Goal: Information Seeking & Learning: Learn about a topic

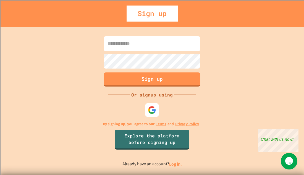
click at [142, 46] on input at bounding box center [152, 43] width 97 height 15
click at [153, 112] on img at bounding box center [152, 110] width 8 height 8
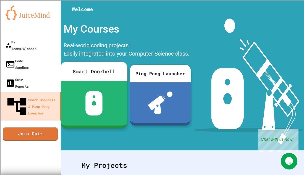
click at [97, 96] on img at bounding box center [93, 103] width 17 height 24
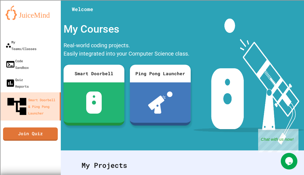
type input "******"
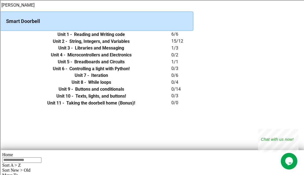
scroll to position [26, 0]
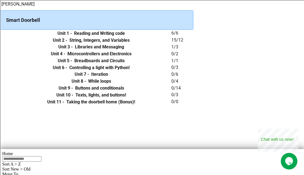
click at [0, 33] on icon "expand row" at bounding box center [0, 33] width 0 height 0
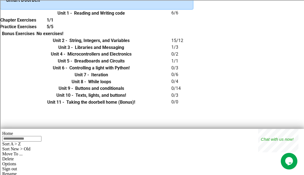
scroll to position [46, 0]
click at [63, 23] on div "1/1" at bounding box center [49, 19] width 27 height 7
click at [53, 23] on h6 "1/1" at bounding box center [50, 20] width 7 height 7
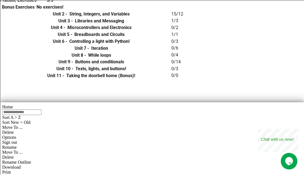
scroll to position [73, 0]
click at [129, 17] on h6 "String, Integers, and Variables" at bounding box center [99, 13] width 60 height 7
click at [0, 14] on icon "expand row" at bounding box center [0, 14] width 0 height 0
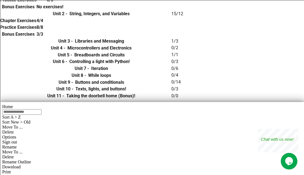
click at [36, 24] on h6 "Chapter Exercises" at bounding box center [18, 20] width 36 height 7
click at [43, 31] on div "8/8" at bounding box center [39, 27] width 7 height 7
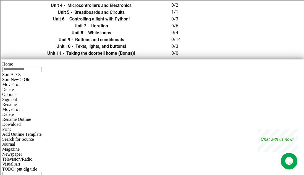
scroll to position [116, 0]
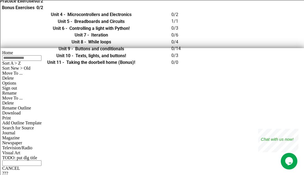
scroll to position [128, 0]
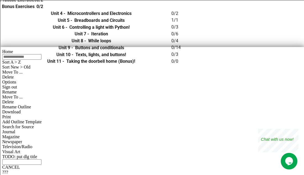
click at [43, 3] on div "0/2" at bounding box center [39, -1] width 7 height 7
click at [43, 3] on h6 "0/2" at bounding box center [39, 0] width 7 height 7
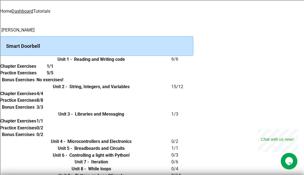
click at [50, 10] on link "Tutorials" at bounding box center [41, 11] width 17 height 5
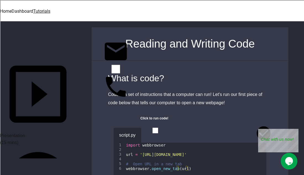
scroll to position [91, 0]
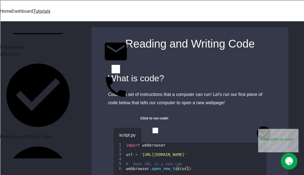
scroll to position [176, 0]
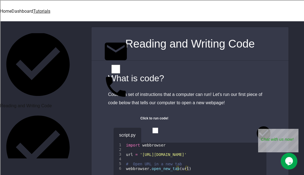
scroll to position [206, 0]
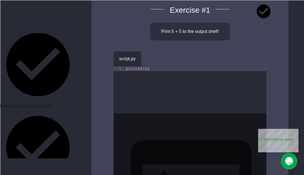
scroll to position [68, 0]
click at [155, 58] on icon "button" at bounding box center [153, 60] width 3 height 4
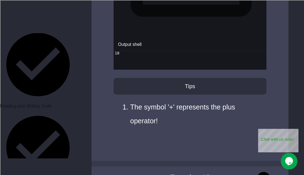
scroll to position [293, 0]
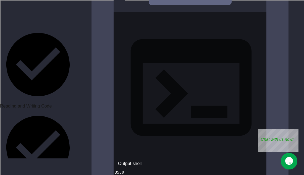
scroll to position [556, 0]
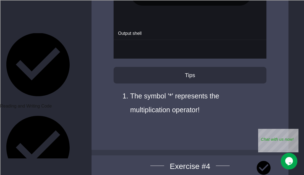
scroll to position [1077, 0]
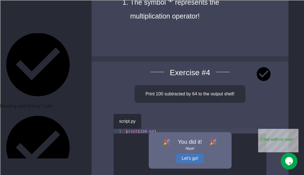
scroll to position [1167, 0]
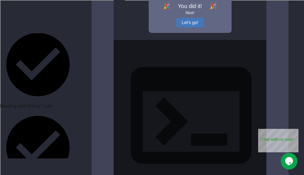
scroll to position [1303, 0]
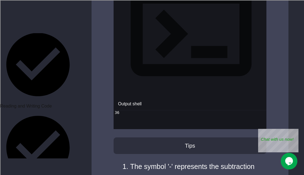
scroll to position [1407, 0]
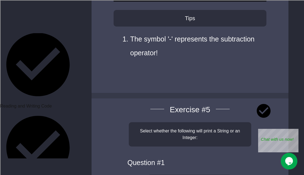
scroll to position [1517, 0]
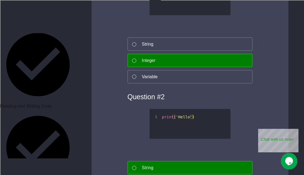
scroll to position [1707, 0]
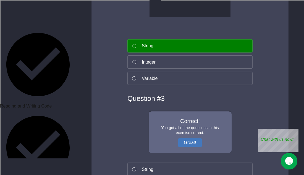
scroll to position [1831, 0]
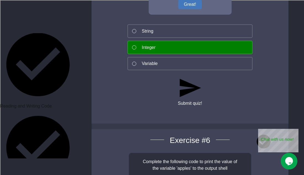
scroll to position [1966, 0]
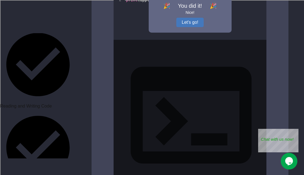
scroll to position [2176, 0]
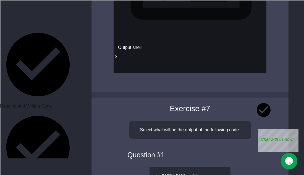
scroll to position [2321, 0]
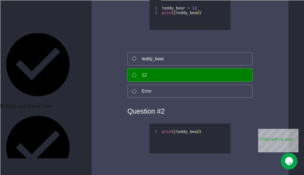
scroll to position [2486, 0]
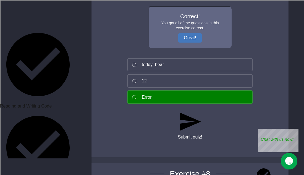
scroll to position [2727, 0]
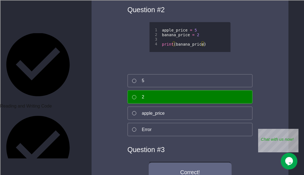
scroll to position [3077, 0]
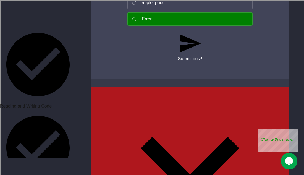
scroll to position [3328, 0]
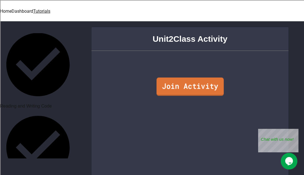
click at [179, 87] on link "Join Activity" at bounding box center [189, 87] width 67 height 18
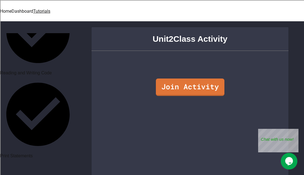
scroll to position [241, 0]
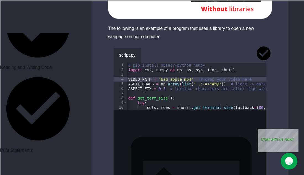
click at [149, 54] on button "button" at bounding box center [149, 54] width 0 height 0
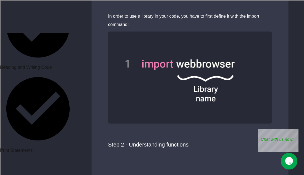
scroll to position [924, 0]
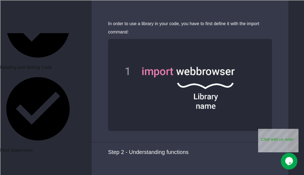
scroll to position [912, 0]
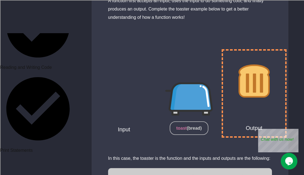
scroll to position [1360, 0]
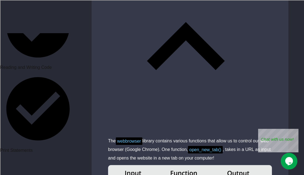
scroll to position [1680, 0]
drag, startPoint x: 202, startPoint y: 58, endPoint x: 133, endPoint y: 52, distance: 69.3
copy div "([URL][DOMAIN_NAME])."
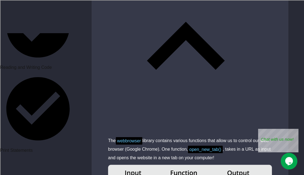
scroll to position [0, 0]
type textarea "**********"
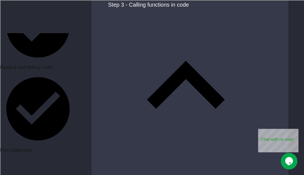
scroll to position [0, 3]
paste textarea "**********"
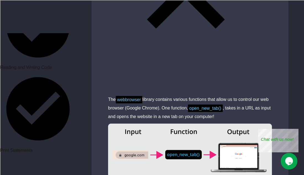
scroll to position [1669, 0]
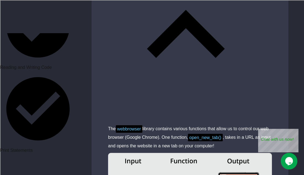
scroll to position [1690, 0]
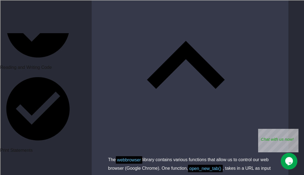
scroll to position [0, 3]
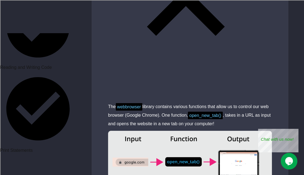
scroll to position [0, 0]
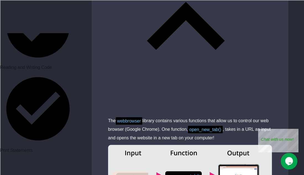
scroll to position [1700, 0]
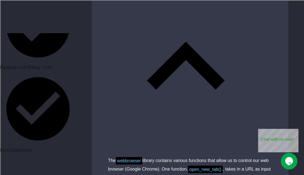
type textarea "**********"
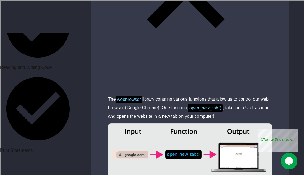
scroll to position [1719, 0]
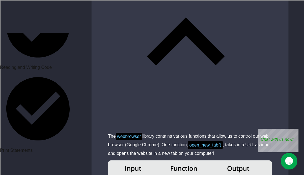
scroll to position [1683, 0]
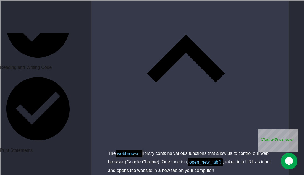
scroll to position [1666, 0]
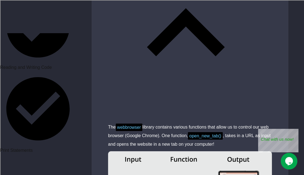
scroll to position [1694, 0]
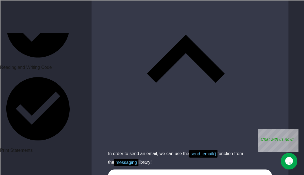
scroll to position [502, 0]
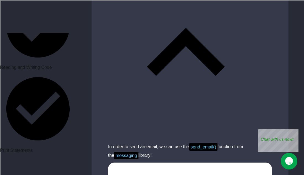
scroll to position [0, 0]
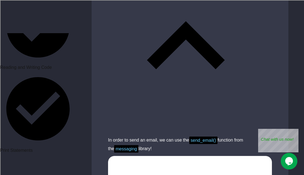
type textarea "**********"
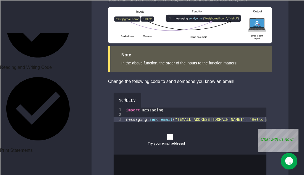
scroll to position [779, 0]
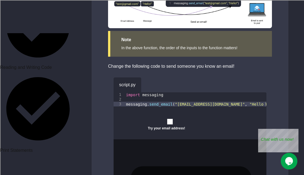
scroll to position [795, 0]
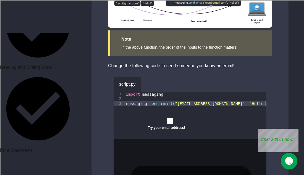
type textarea "**********"
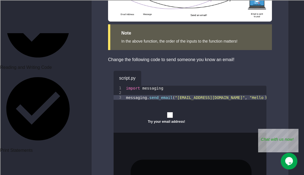
scroll to position [802, 0]
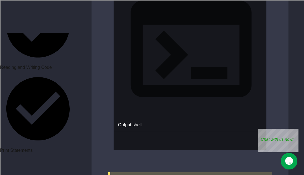
scroll to position [970, 0]
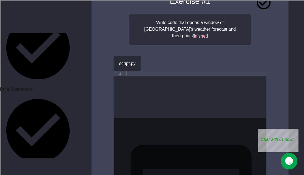
scroll to position [76, 0]
click at [129, 71] on div at bounding box center [195, 99] width 141 height 56
type textarea "**********"
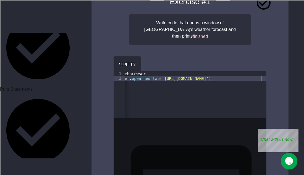
scroll to position [0, 20]
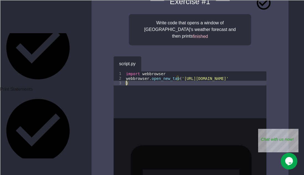
type textarea "**********"
click at [166, 102] on div "import webbrowser webbrowser . open_new_tab ( '[URL][DOMAIN_NAME]' ) print ( 'f…" at bounding box center [213, 99] width 177 height 56
click at [175, 100] on div "import webbrowser webbrowser . open_new_tab ( '[URL][DOMAIN_NAME]' ) print ( 'f…" at bounding box center [213, 99] width 177 height 56
type textarea "**********"
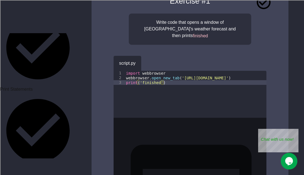
click at [149, 62] on icon "button" at bounding box center [149, 62] width 0 height 0
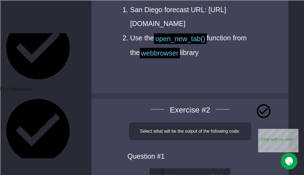
scroll to position [398, 11]
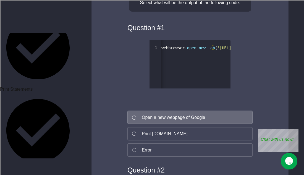
scroll to position [0, 0]
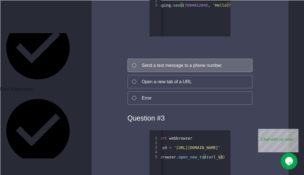
scroll to position [721, 12]
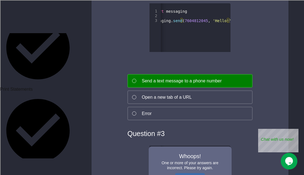
click at [175, 173] on button "Try again" at bounding box center [189, 177] width 29 height 9
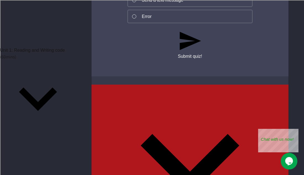
scroll to position [0, 0]
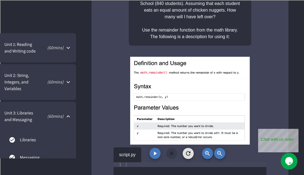
scroll to position [978, 1]
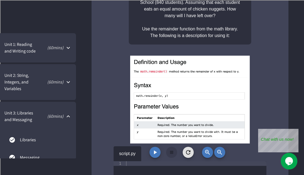
click at [150, 158] on div "script.py" at bounding box center [189, 153] width 153 height 15
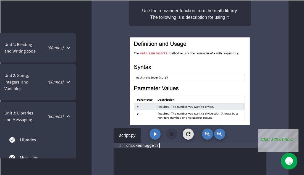
scroll to position [0, 4]
click at [179, 145] on div "chickennuggets =" at bounding box center [195, 171] width 141 height 56
type textarea "**********"
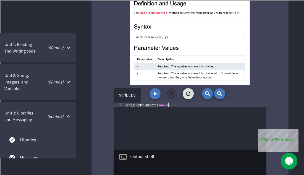
scroll to position [1038, 0]
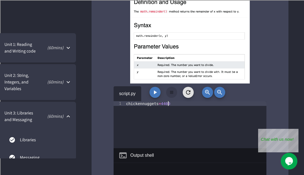
click at [170, 103] on div "chickennuggets = 4400" at bounding box center [195, 129] width 141 height 56
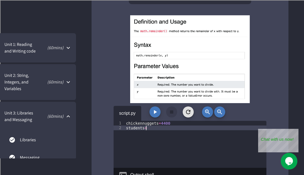
scroll to position [1020, 0]
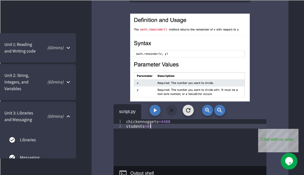
type textarea "**********"
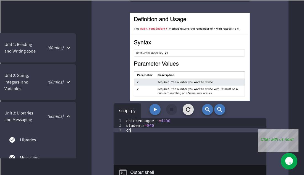
scroll to position [0, 0]
type textarea "*"
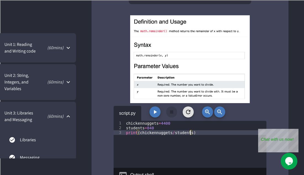
scroll to position [1019, 0]
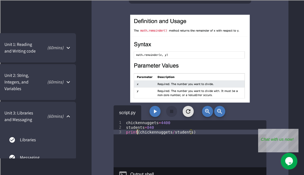
click at [137, 129] on div "chickennuggets = 4400 students = 840 print ( chickennuggets / students )" at bounding box center [195, 148] width 141 height 56
click at [156, 108] on icon "button" at bounding box center [155, 111] width 7 height 7
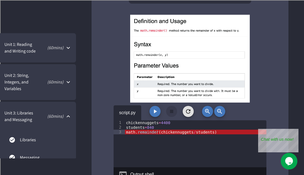
click at [154, 109] on icon "button" at bounding box center [155, 111] width 3 height 4
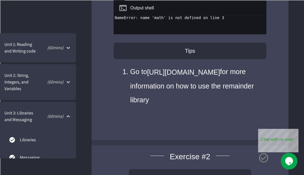
scroll to position [1185, 12]
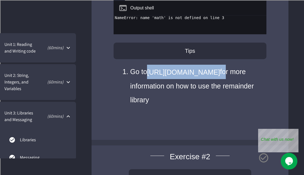
drag, startPoint x: 127, startPoint y: 84, endPoint x: 119, endPoint y: 102, distance: 19.1
click at [125, 102] on ul "Go to https://www.w3schools.com/python/ref_math_remainder.asp for more informat…" at bounding box center [190, 86] width 131 height 42
copy li "https://www.w3schools.com/python/ref_math_remainder.asp f"
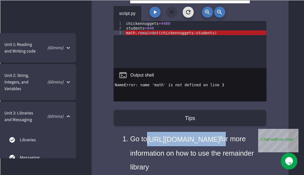
scroll to position [1107, 12]
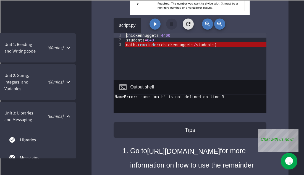
paste textarea "**********"
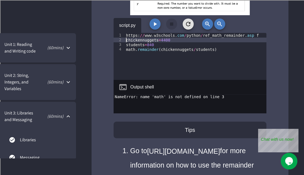
scroll to position [0, 0]
type textarea "**********"
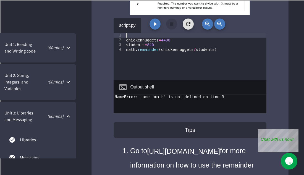
scroll to position [0, 0]
paste textarea "**********"
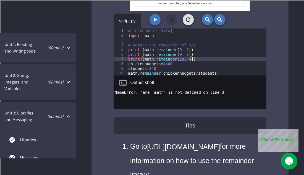
scroll to position [1110, 12]
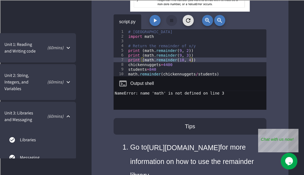
click at [154, 18] on icon "button" at bounding box center [155, 20] width 3 height 4
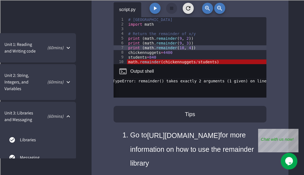
scroll to position [0, 0]
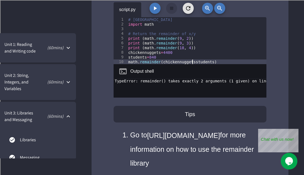
scroll to position [0, 8]
click at [152, 7] on icon "button" at bounding box center [155, 8] width 7 height 7
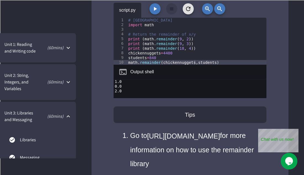
scroll to position [1121, 12]
click at [152, 6] on icon "button" at bounding box center [155, 9] width 7 height 7
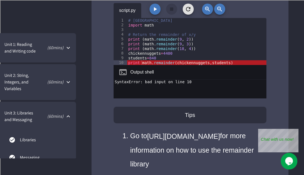
scroll to position [1121, 11]
click at [131, 59] on div "# Import math Library import math # Return the remainder of x/y print ( math . …" at bounding box center [196, 46] width 139 height 56
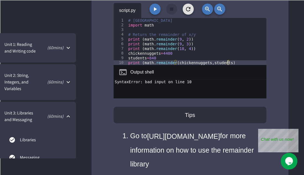
scroll to position [0, 13]
type textarea "**********"
click at [152, 9] on icon "button" at bounding box center [155, 9] width 7 height 7
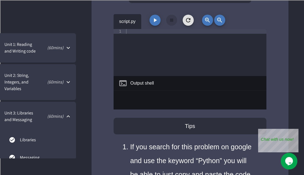
scroll to position [1373, 12]
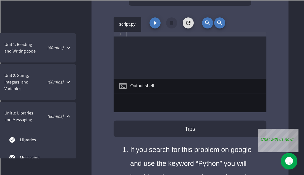
paste textarea "**********"
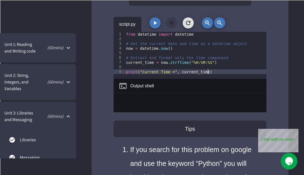
type textarea "**********"
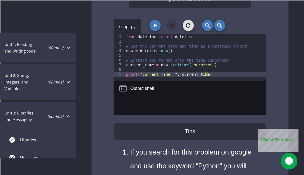
scroll to position [1371, 12]
click at [154, 27] on icon "button" at bounding box center [155, 25] width 3 height 4
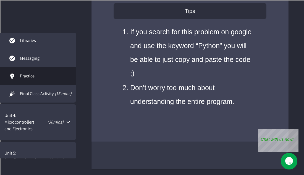
scroll to position [99, 0]
click at [42, 94] on span "Final Class Activity" at bounding box center [37, 93] width 34 height 7
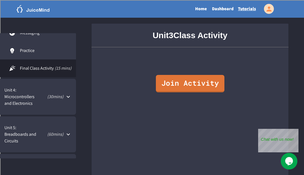
scroll to position [125, 0]
click at [50, 97] on p "( 30 mins)" at bounding box center [53, 96] width 19 height 7
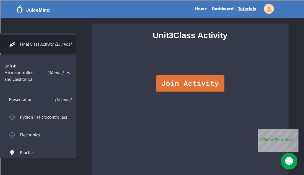
scroll to position [152, 0]
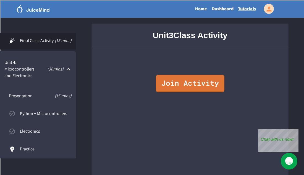
click at [42, 113] on span "Python + Microcontrollers" at bounding box center [46, 113] width 52 height 7
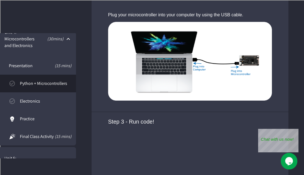
scroll to position [695, 0]
